Goal: Find specific page/section: Find specific page/section

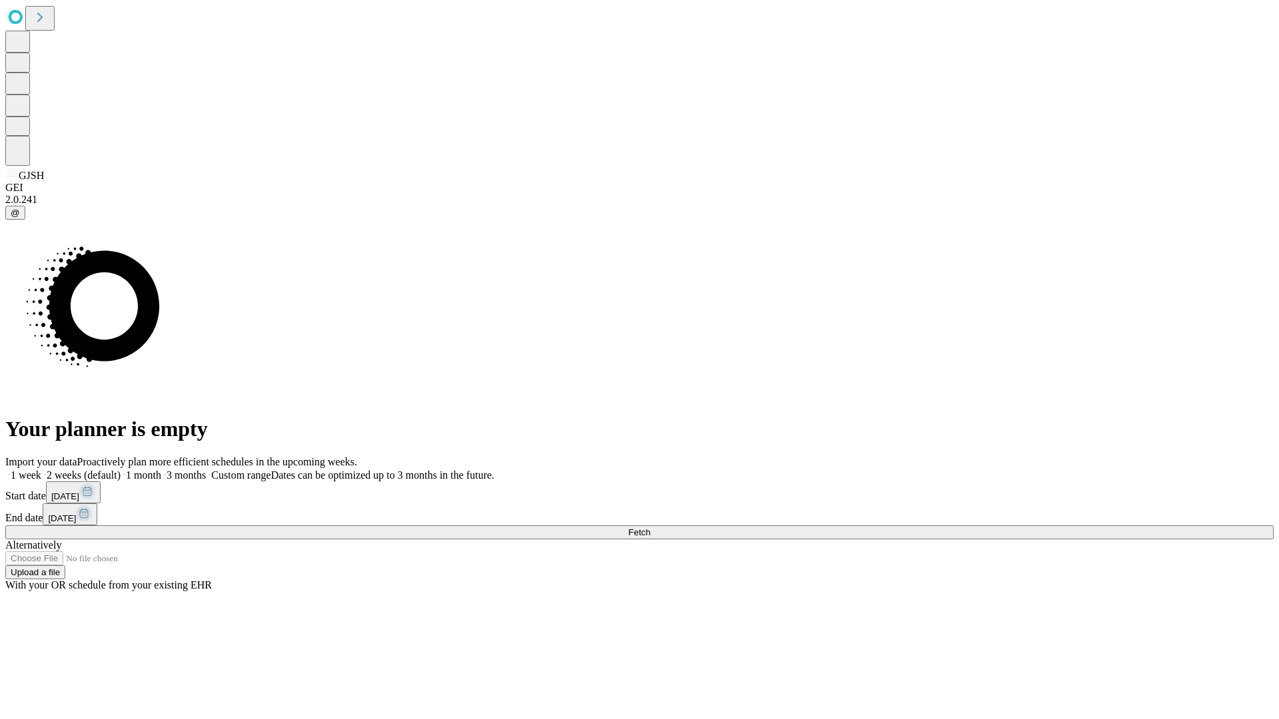
click at [650, 528] on span "Fetch" at bounding box center [639, 533] width 22 height 10
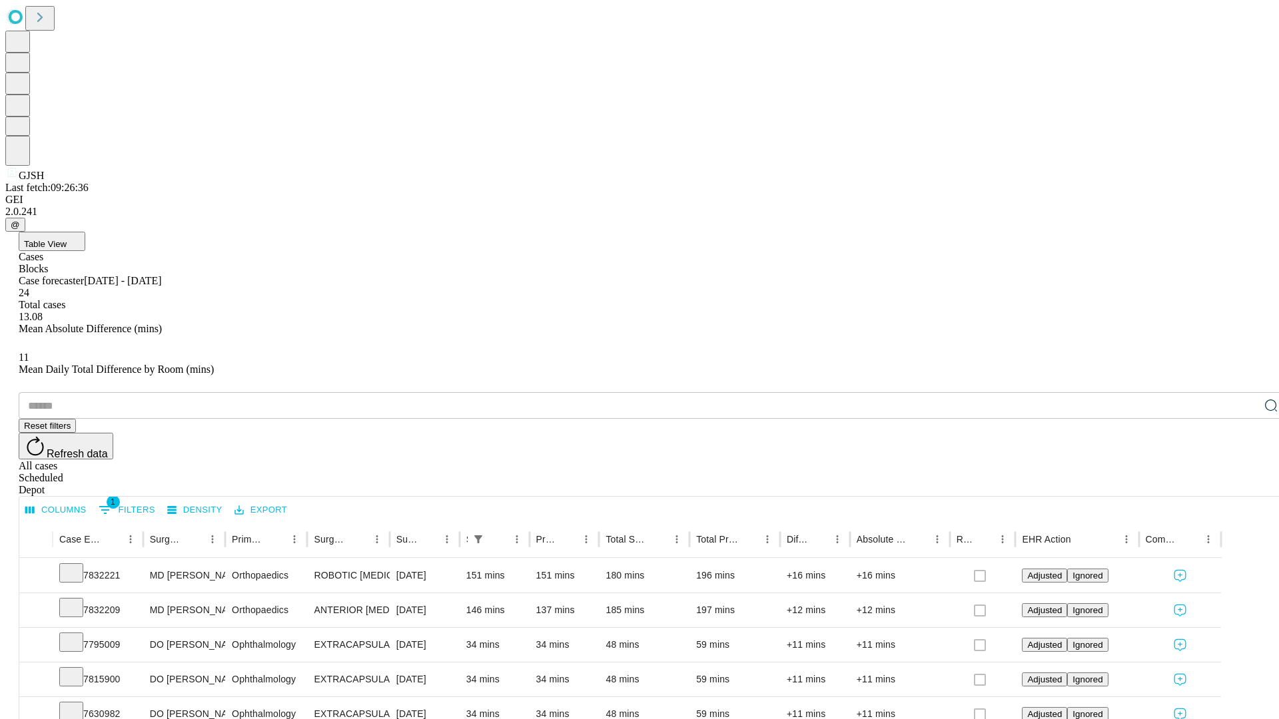
click at [1193, 472] on div "Scheduled" at bounding box center [653, 478] width 1268 height 12
